Goal: Information Seeking & Learning: Learn about a topic

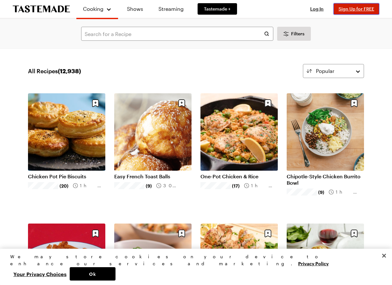
click at [351, 9] on span "Sign Up for FREE" at bounding box center [357, 8] width 36 height 5
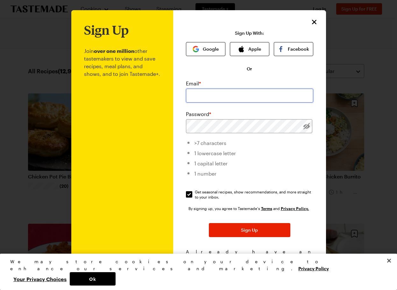
click at [215, 96] on input "email" at bounding box center [249, 96] width 127 height 14
click at [266, 96] on input "[PERSON_NAME][EMAIL_ADDRESS][PERSON_NAME][DOMAIN_NAME]" at bounding box center [249, 96] width 127 height 14
click at [200, 97] on input "[PERSON_NAME][EMAIL_ADDRESS][PERSON_NAME][DOMAIN_NAME]" at bounding box center [249, 96] width 127 height 14
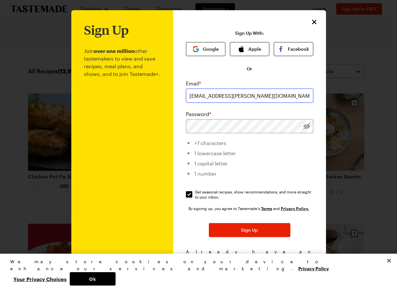
type input "[EMAIL_ADDRESS][PERSON_NAME][DOMAIN_NAME]"
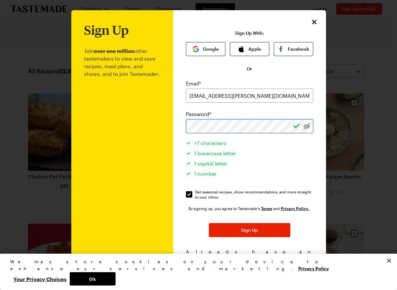
click at [209, 223] on button "Sign Up" at bounding box center [250, 230] width 82 height 14
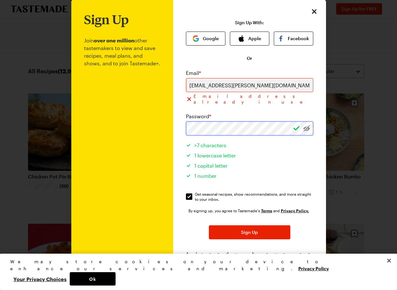
scroll to position [16, 0]
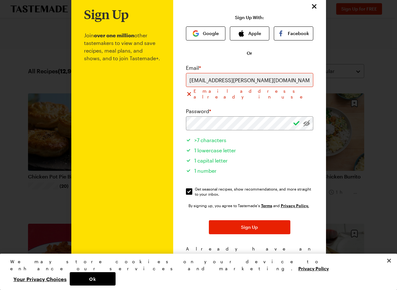
click at [275, 252] on span "Log In!" at bounding box center [280, 255] width 15 height 6
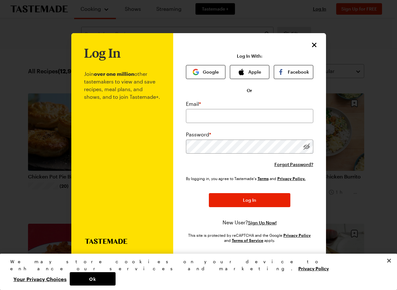
scroll to position [0, 0]
click at [201, 111] on input "email" at bounding box center [249, 116] width 127 height 14
type input "[EMAIL_ADDRESS][PERSON_NAME][DOMAIN_NAME]"
click at [209, 193] on button "Log In" at bounding box center [250, 200] width 82 height 14
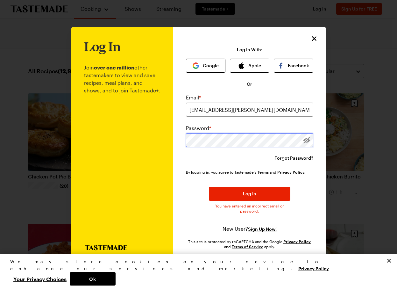
click at [148, 138] on div "Log In Join over one million other tastemakers to view and save recipes, meal p…" at bounding box center [198, 145] width 255 height 236
click at [209, 187] on button "Log In" at bounding box center [250, 194] width 82 height 14
click at [289, 156] on span "Forgot Password?" at bounding box center [294, 158] width 39 height 6
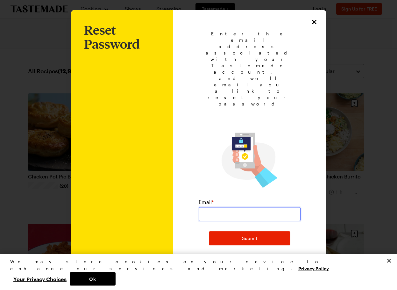
click at [225, 207] on input "email" at bounding box center [250, 214] width 102 height 14
type input "[EMAIL_ADDRESS][PERSON_NAME][DOMAIN_NAME]"
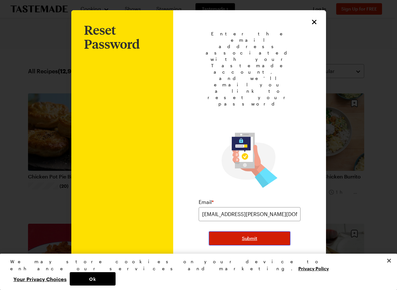
click at [235, 231] on button "Submit" at bounding box center [250, 238] width 82 height 14
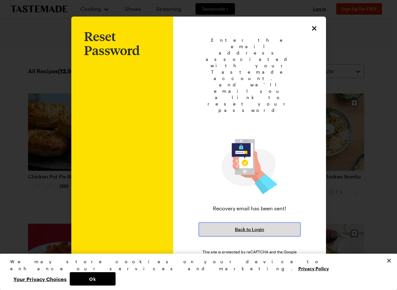
click at [265, 222] on button "Back to Login" at bounding box center [250, 229] width 102 height 14
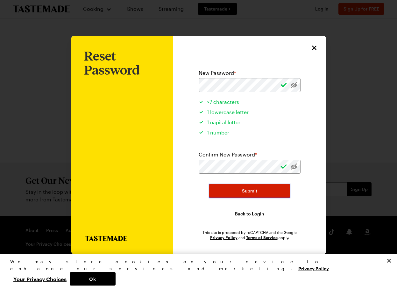
click at [236, 186] on button "Submit" at bounding box center [250, 191] width 82 height 14
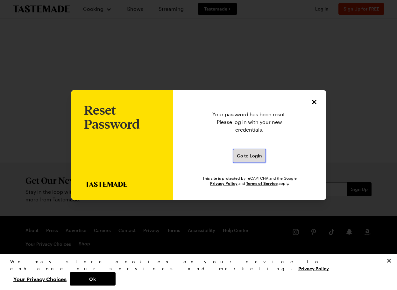
click at [256, 157] on span "Go to Login" at bounding box center [249, 156] width 25 height 6
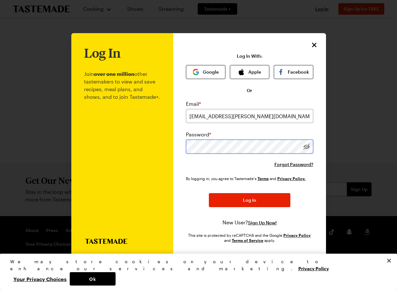
click at [209, 193] on button "Log In" at bounding box center [250, 200] width 82 height 14
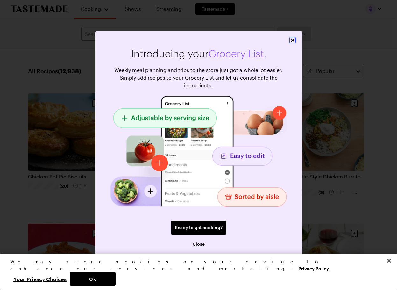
click at [295, 41] on icon "Close" at bounding box center [292, 40] width 6 height 6
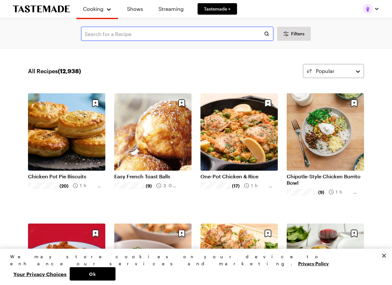
click at [118, 33] on input "text" at bounding box center [177, 34] width 192 height 14
type input "5 ingredient"
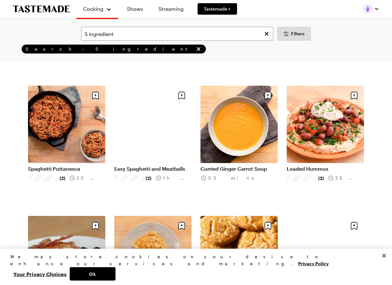
scroll to position [159, 0]
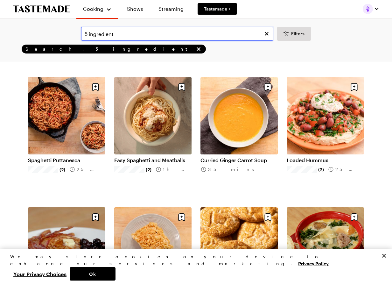
click at [135, 32] on input "5 ingredient" at bounding box center [177, 34] width 192 height 14
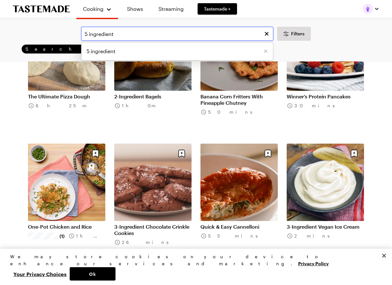
scroll to position [510, 0]
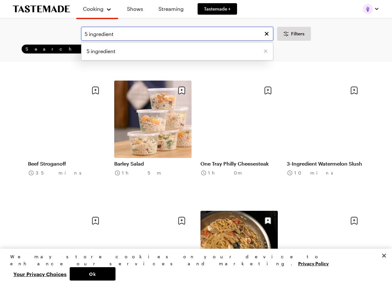
scroll to position [1338, 0]
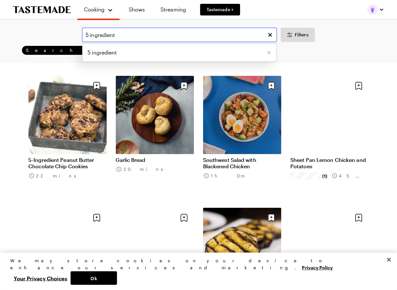
scroll to position [1752, 0]
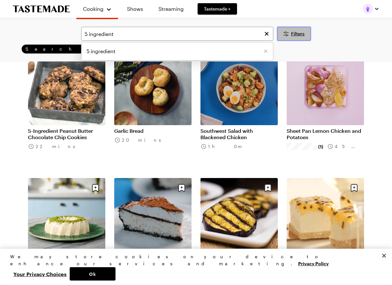
click at [285, 36] on icon "Desktop filters" at bounding box center [286, 34] width 8 height 8
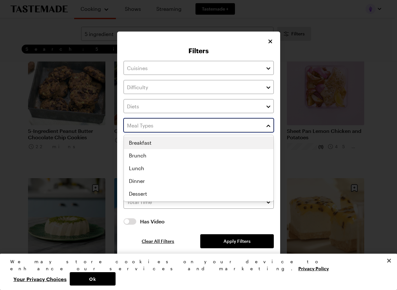
click at [208, 125] on input "text" at bounding box center [199, 125] width 150 height 14
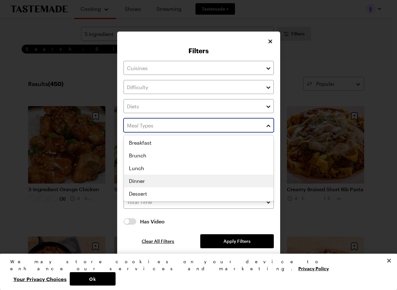
click at [139, 181] on div "Breakfast Brunch Lunch Dinner Dessert" at bounding box center [199, 168] width 150 height 64
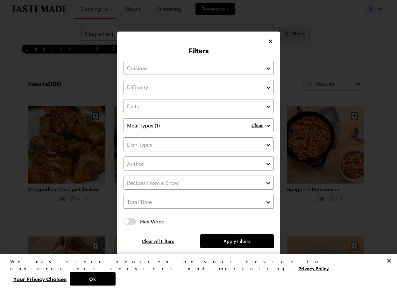
click at [223, 243] on div "Clear Has Video Has Video Clear All Filters Apply Filters" at bounding box center [199, 154] width 150 height 187
click at [242, 219] on span "Has Video" at bounding box center [207, 222] width 134 height 8
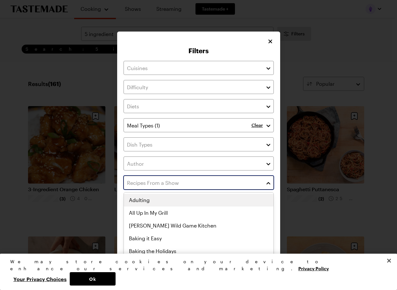
click at [241, 180] on input "text" at bounding box center [199, 182] width 150 height 14
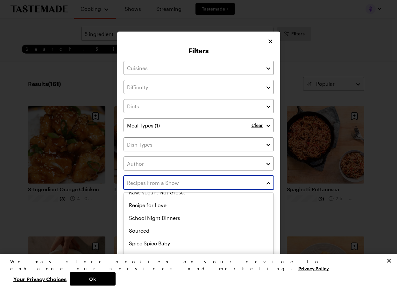
scroll to position [350, 0]
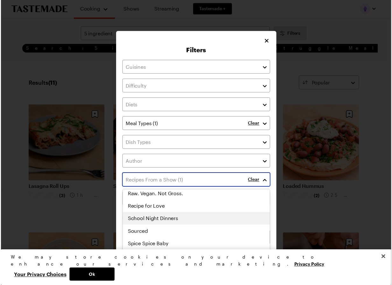
scroll to position [371, 0]
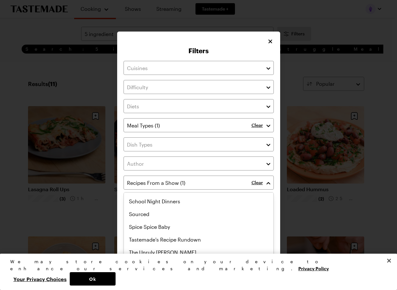
click at [258, 182] on div "Clear" at bounding box center [263, 182] width 22 height 14
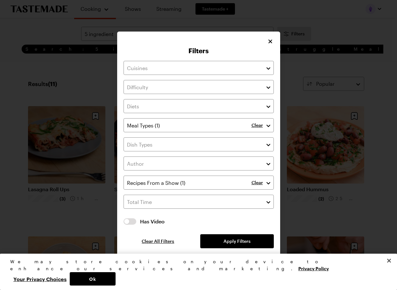
click at [187, 221] on span "Has Video" at bounding box center [207, 222] width 134 height 8
click at [220, 237] on button "Apply Filters" at bounding box center [236, 241] width 73 height 14
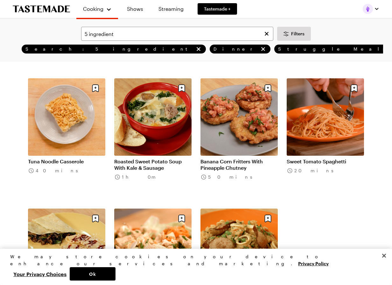
scroll to position [159, 0]
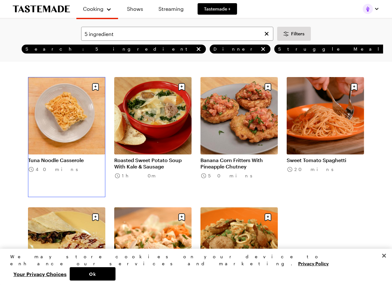
click at [76, 157] on link "Tuna Noodle Casserole" at bounding box center [66, 160] width 77 height 6
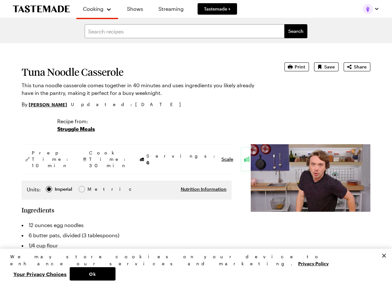
type textarea "x"
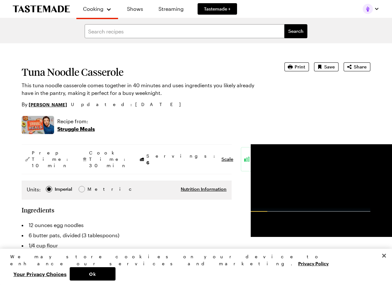
click at [45, 10] on icon "To Tastemade Home Page" at bounding box center [41, 8] width 57 height 7
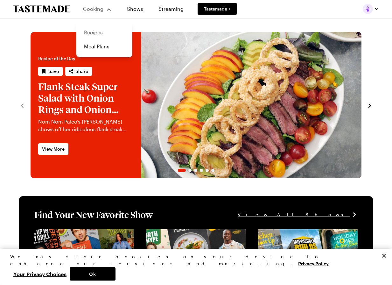
click at [101, 35] on link "Recipes" at bounding box center [104, 32] width 48 height 14
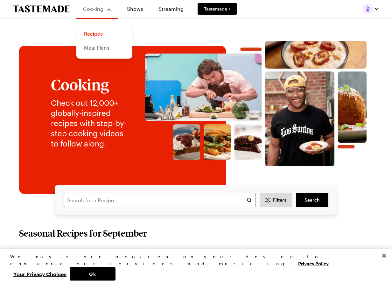
click at [101, 47] on link "Meal Plans" at bounding box center [104, 48] width 48 height 14
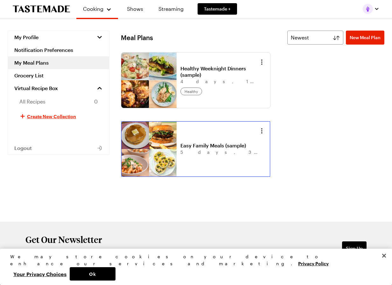
click at [219, 142] on link "Easy Family Meals (sample)" at bounding box center [220, 145] width 79 height 6
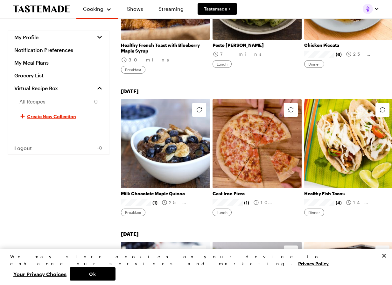
scroll to position [442, 0]
